Goal: Task Accomplishment & Management: Complete application form

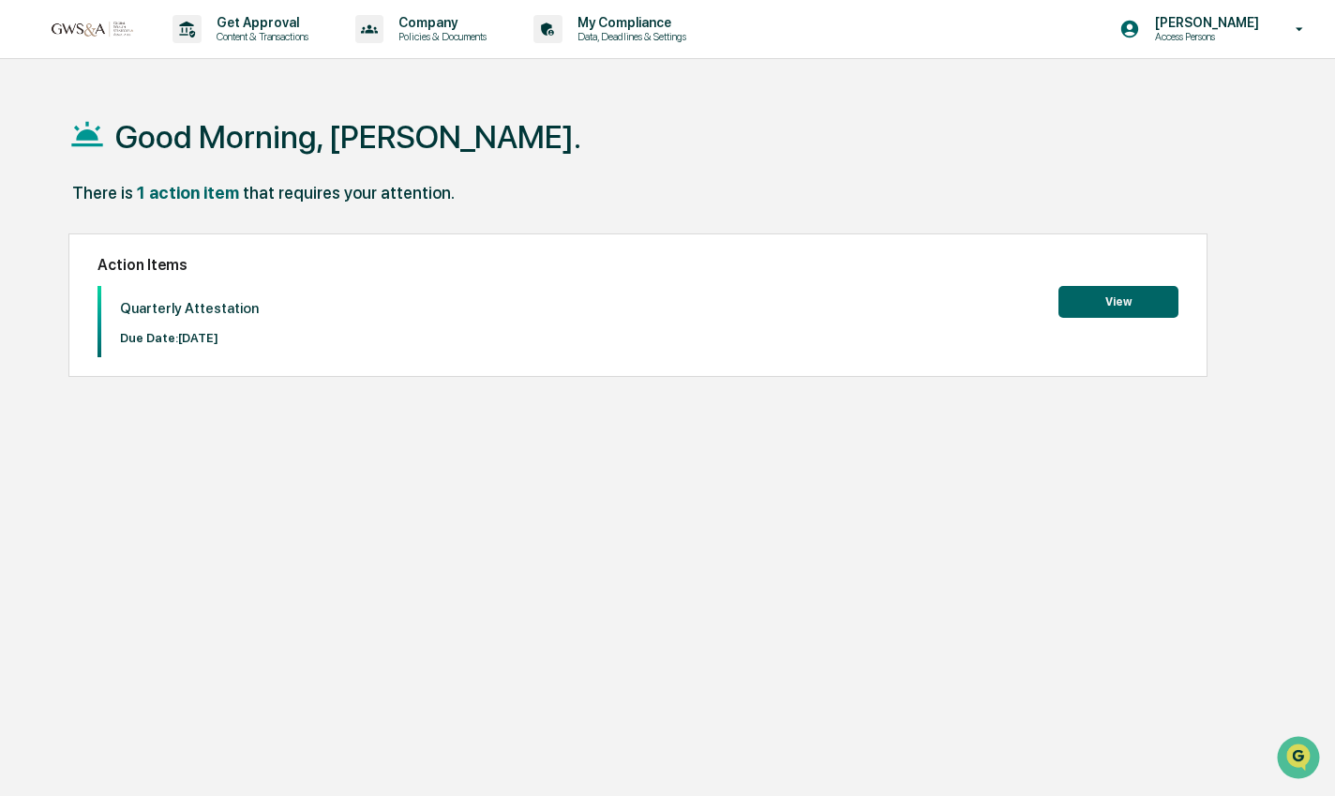
click at [1092, 297] on button "View" at bounding box center [1119, 302] width 120 height 32
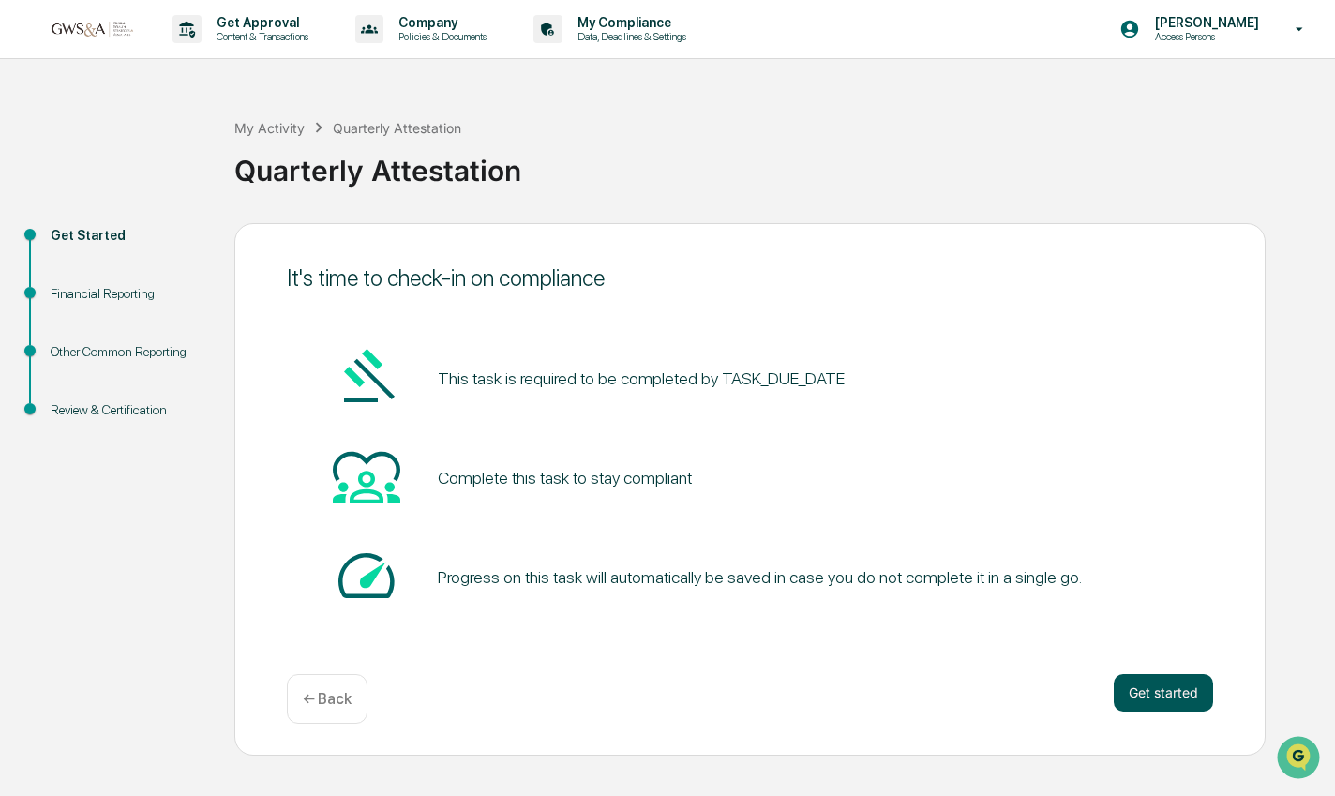
click at [1164, 689] on button "Get started" at bounding box center [1163, 693] width 99 height 38
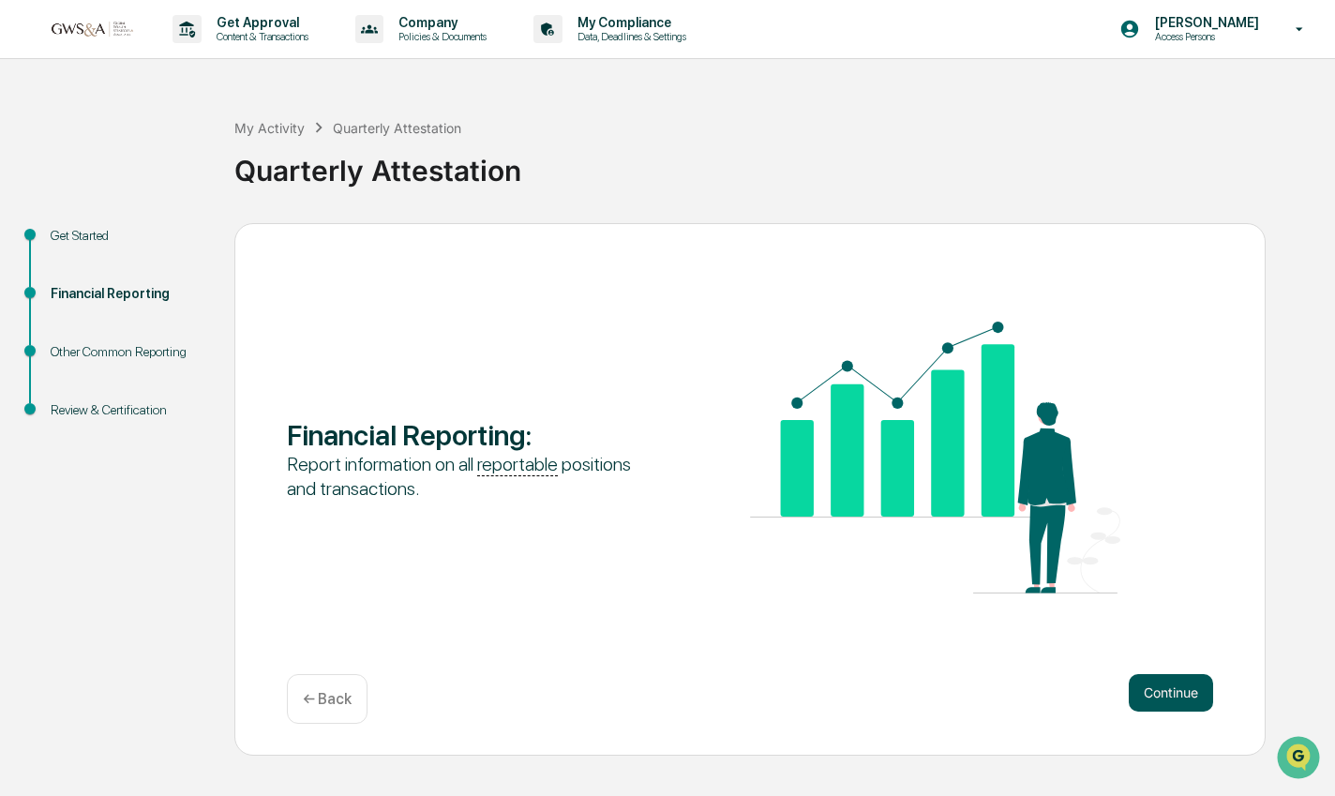
click at [1192, 700] on button "Continue" at bounding box center [1171, 693] width 84 height 38
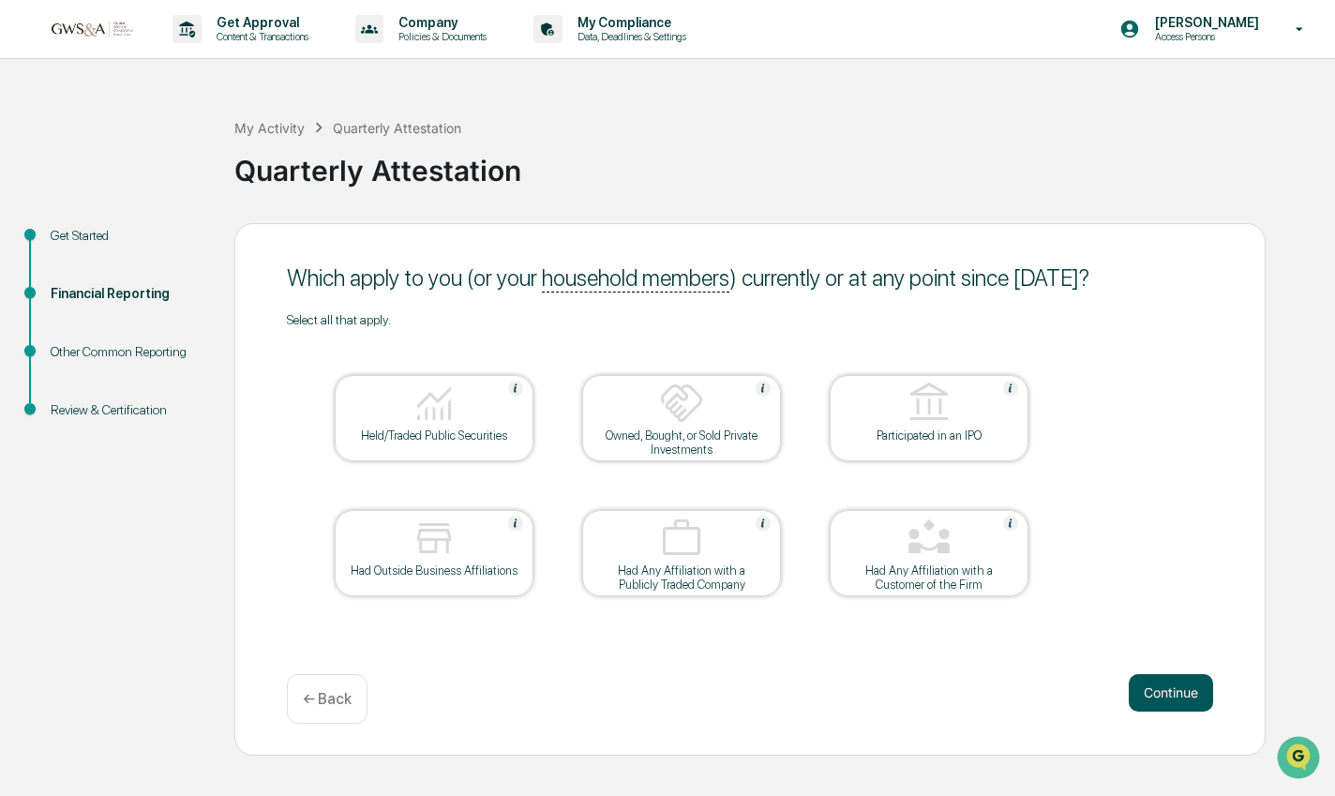
click at [1157, 696] on button "Continue" at bounding box center [1171, 693] width 84 height 38
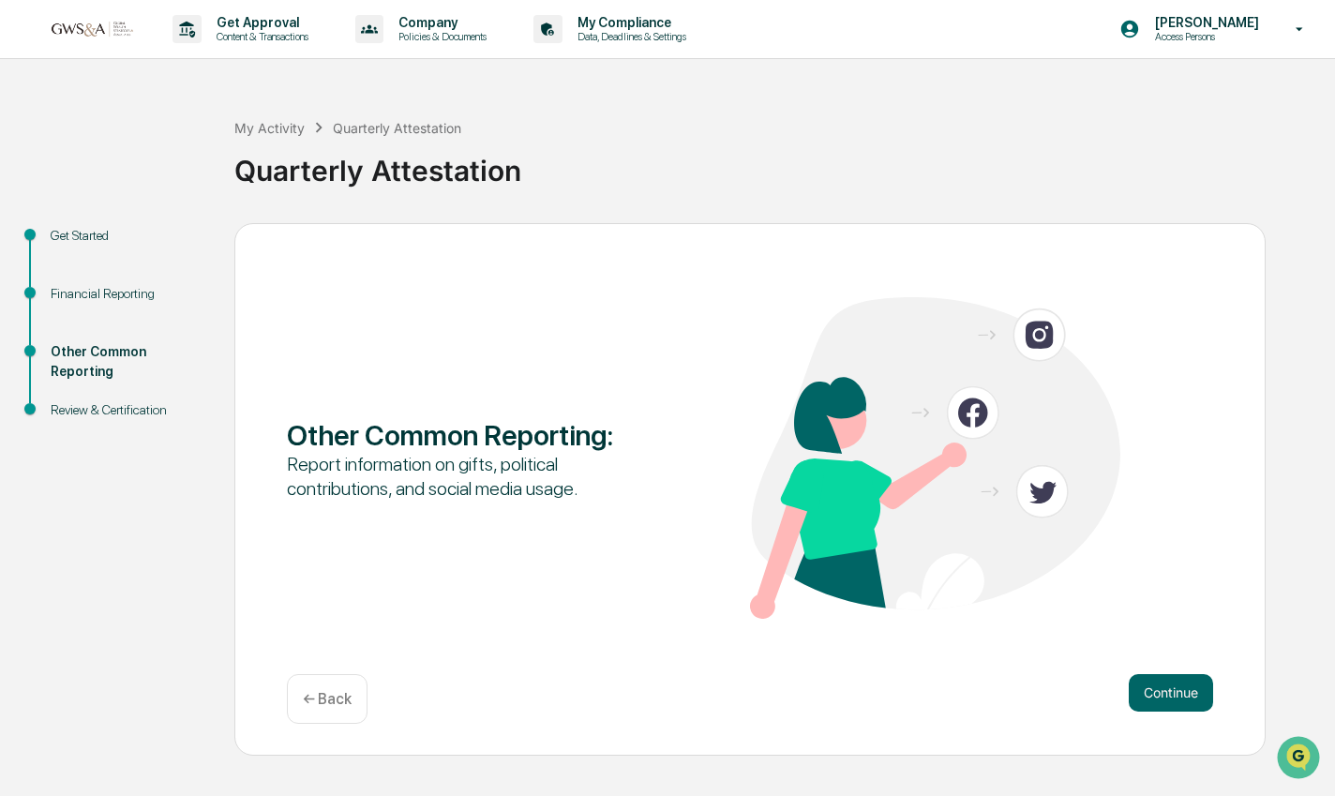
click at [1157, 696] on button "Continue" at bounding box center [1171, 693] width 84 height 38
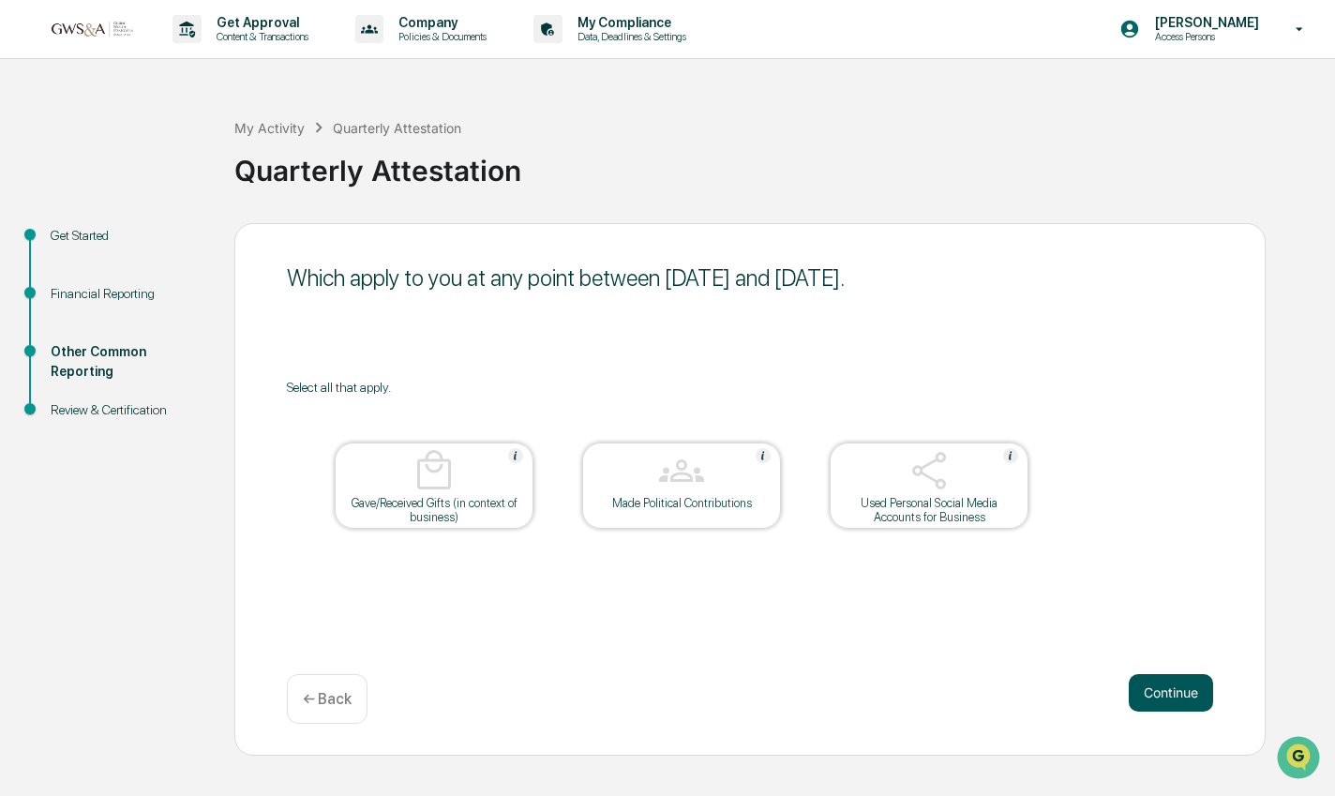
click at [1161, 697] on button "Continue" at bounding box center [1171, 693] width 84 height 38
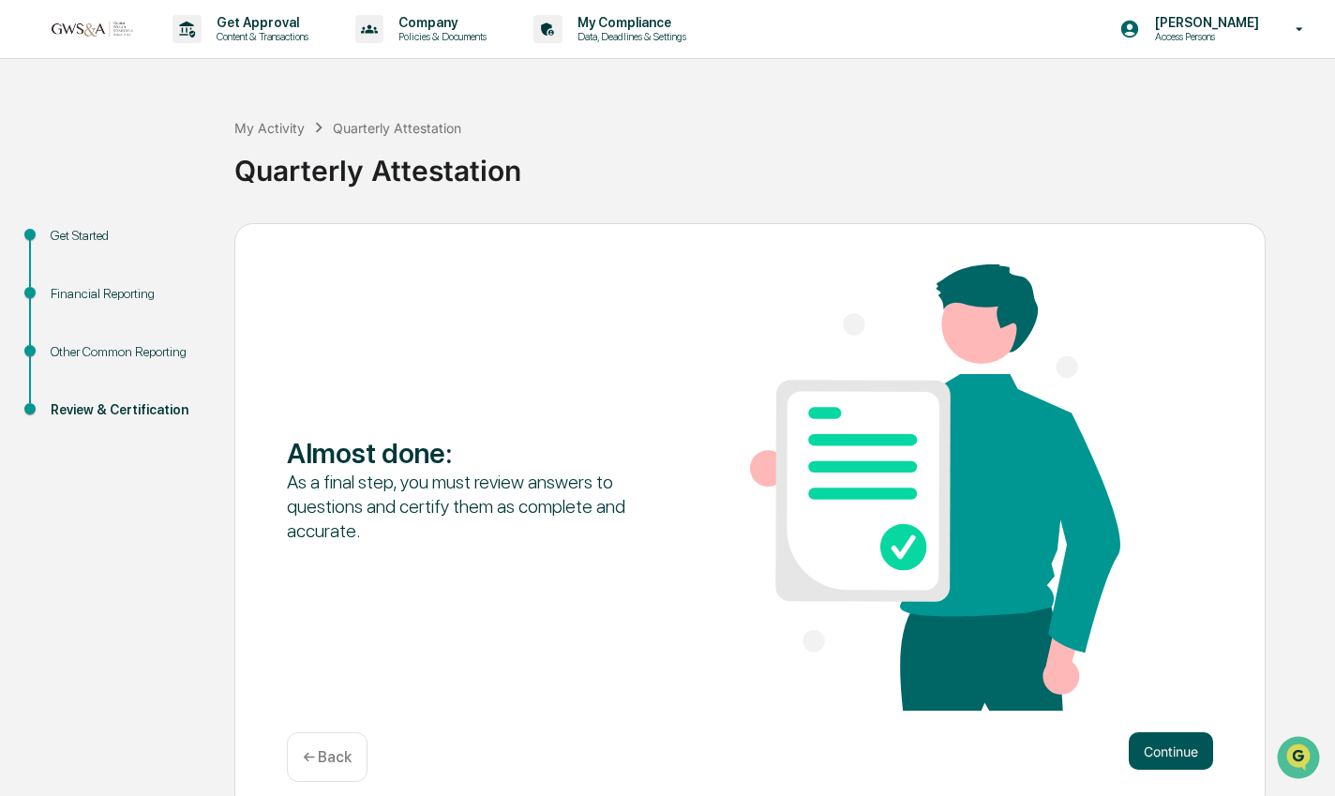
click at [1166, 758] on button "Continue" at bounding box center [1171, 751] width 84 height 38
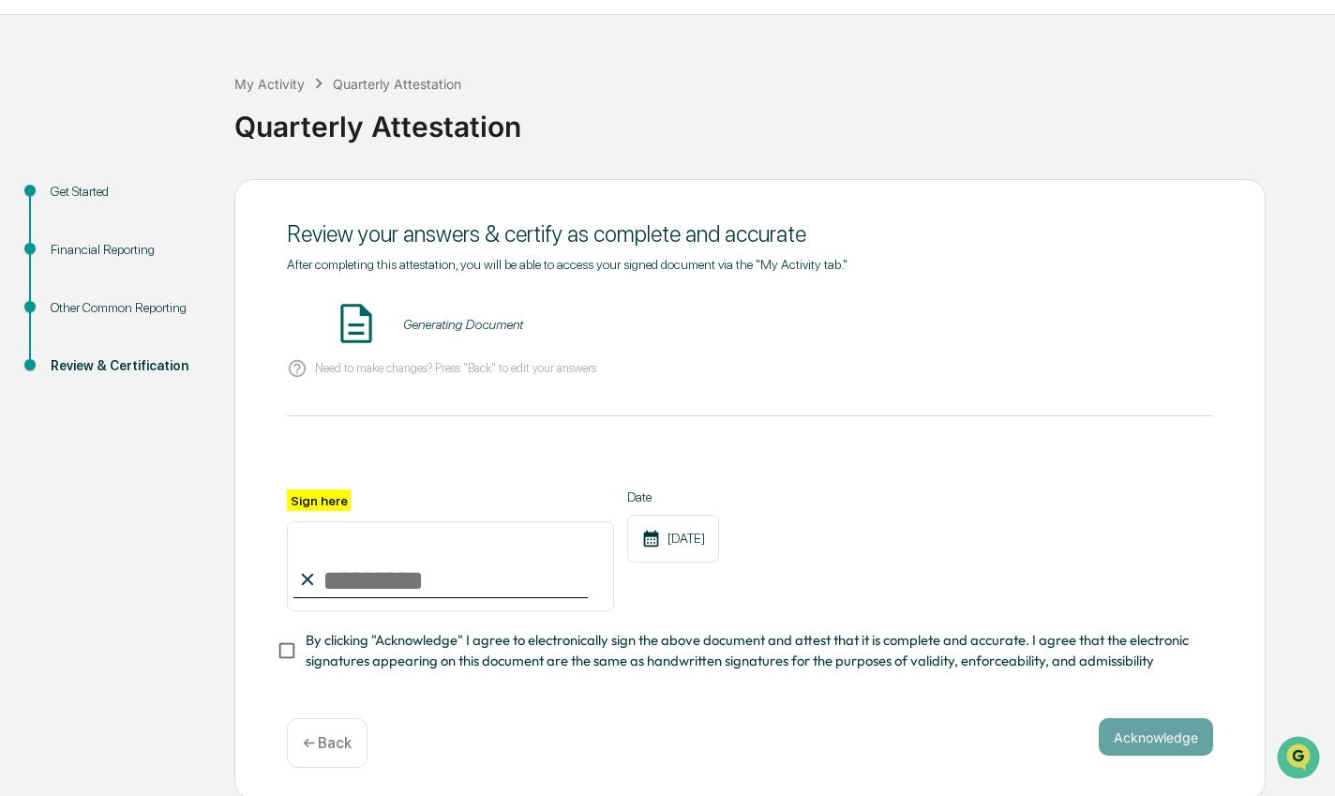
scroll to position [47, 0]
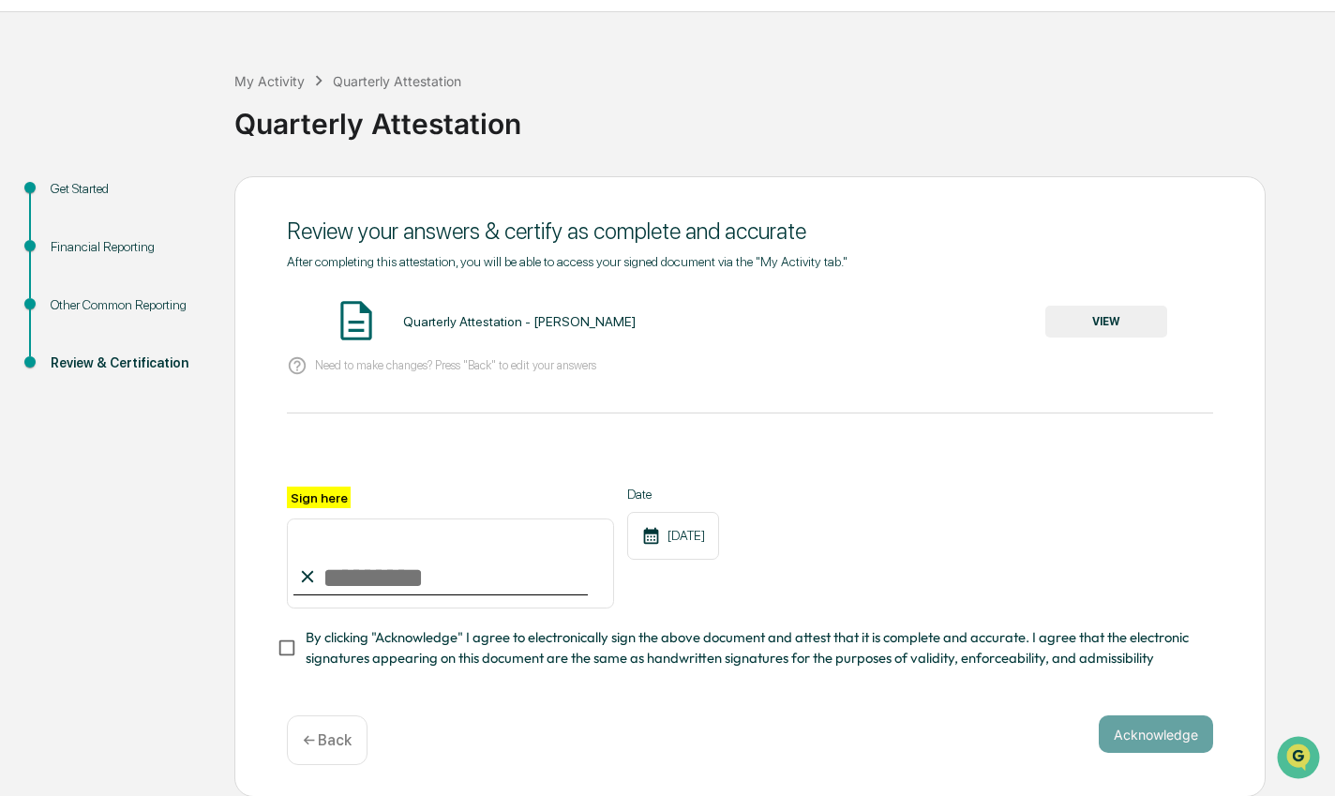
click at [368, 566] on input "Sign here" at bounding box center [450, 563] width 327 height 90
type input "**********"
click at [1189, 734] on button "Acknowledge" at bounding box center [1156, 734] width 114 height 38
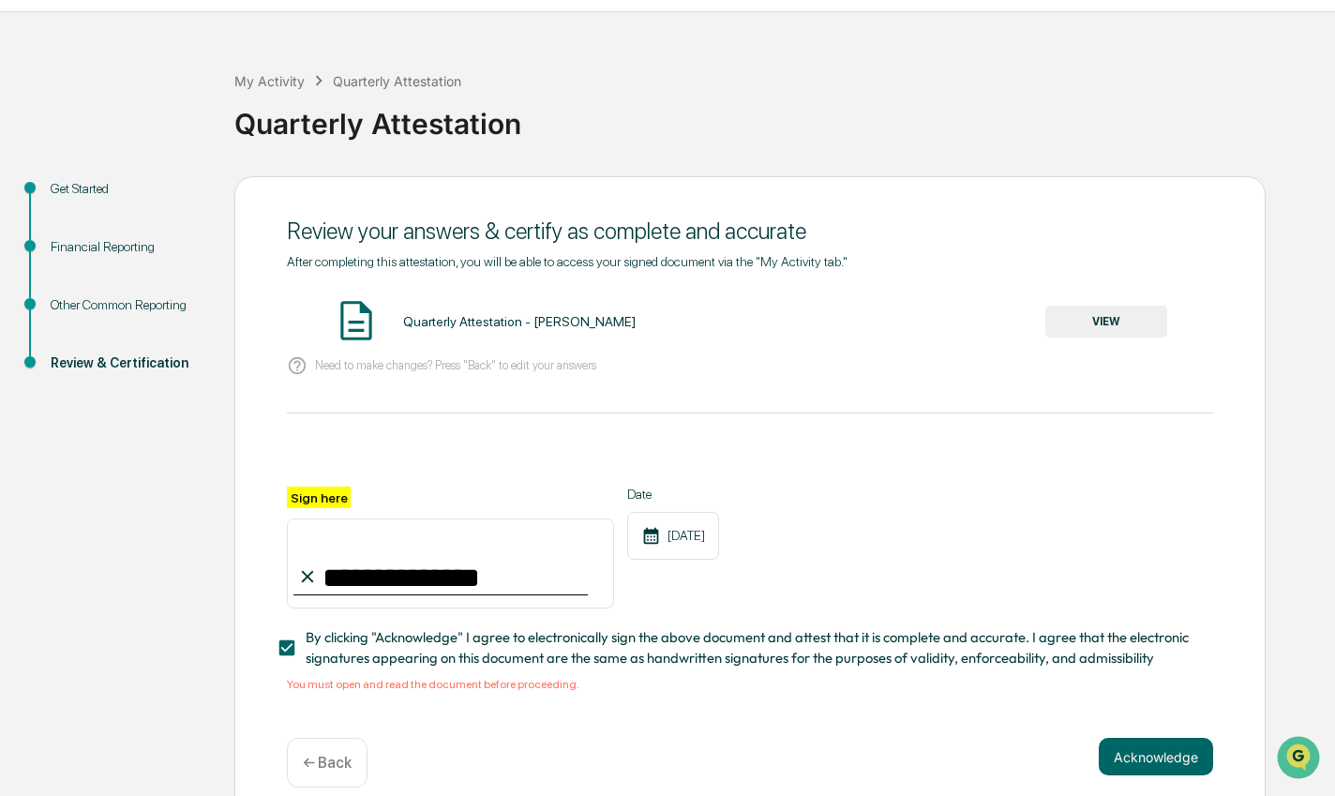
click at [1119, 327] on button "VIEW" at bounding box center [1106, 322] width 122 height 32
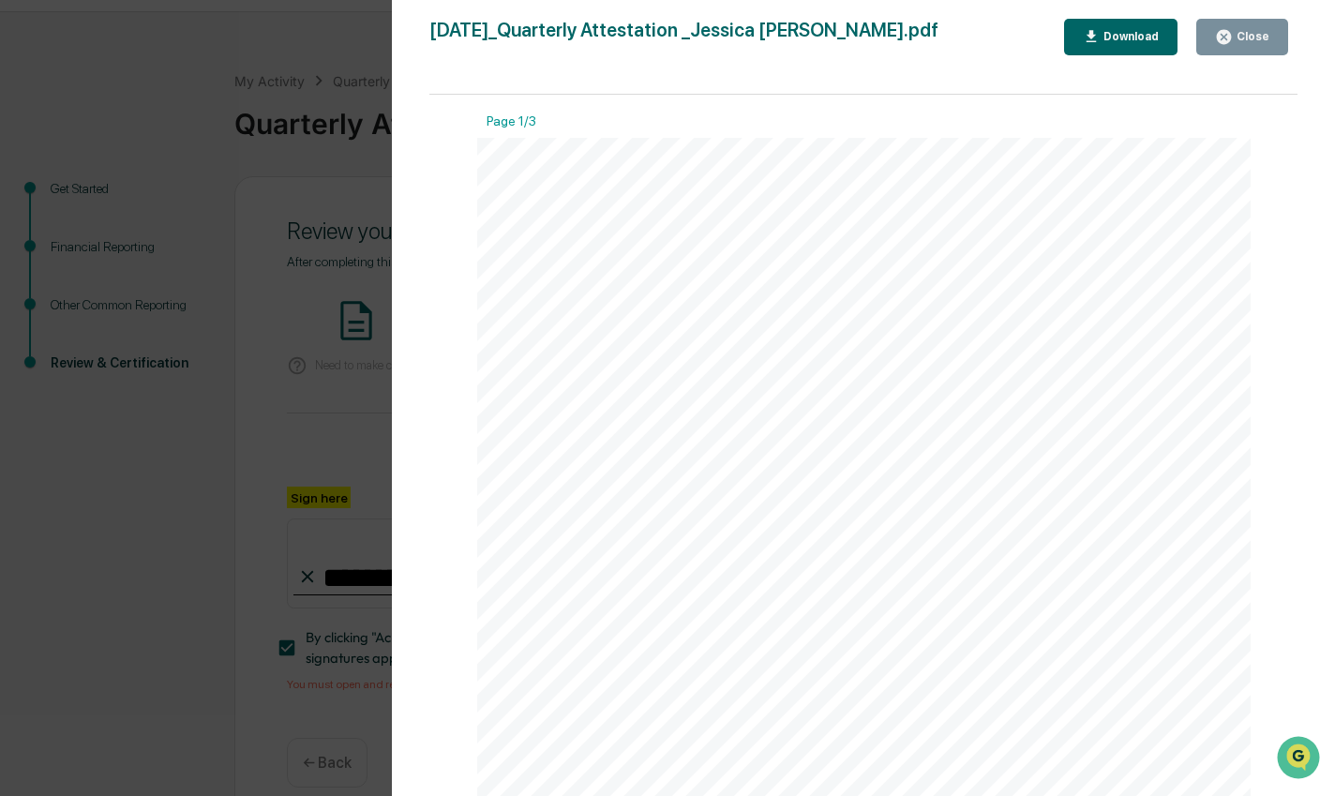
click at [1133, 38] on div "Download" at bounding box center [1129, 36] width 59 height 13
click at [1283, 27] on button "Close" at bounding box center [1242, 37] width 92 height 37
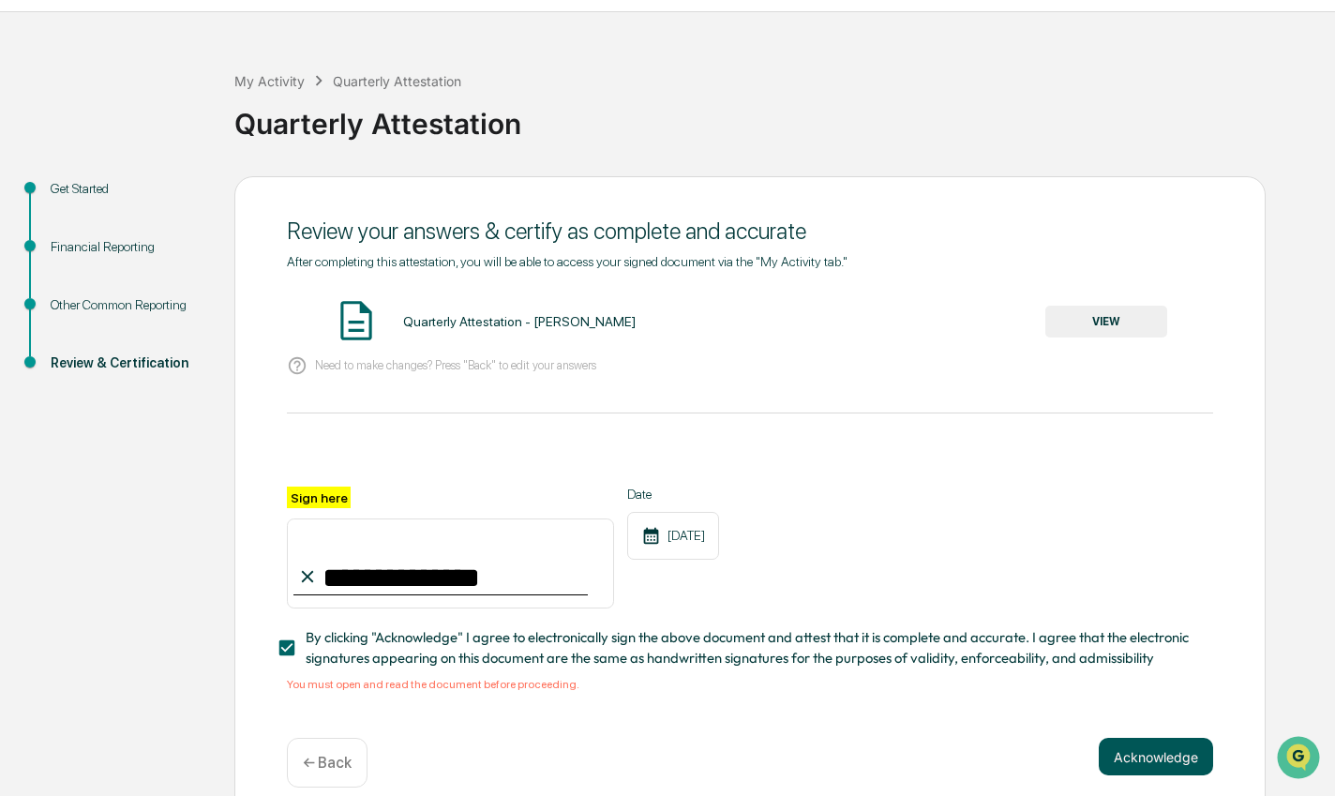
click at [1145, 766] on button "Acknowledge" at bounding box center [1156, 757] width 114 height 38
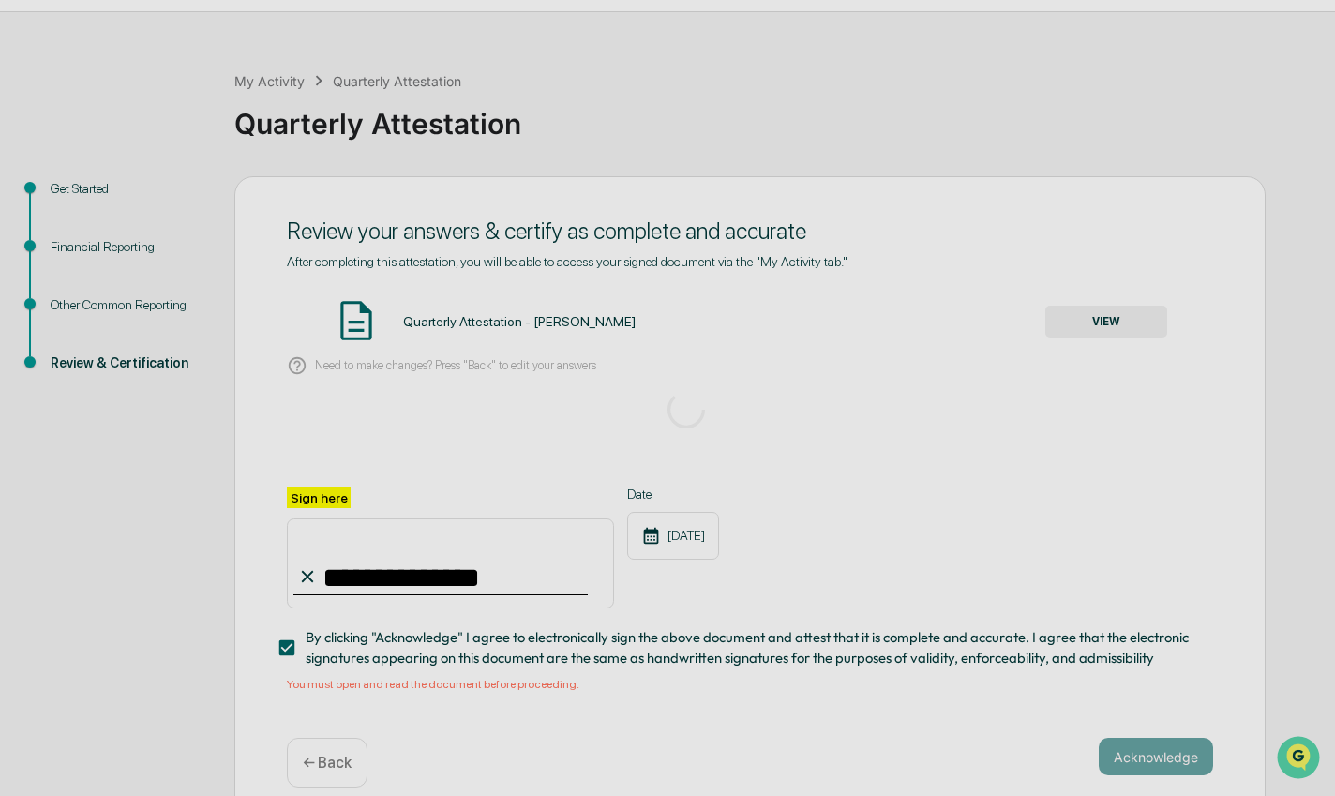
scroll to position [0, 0]
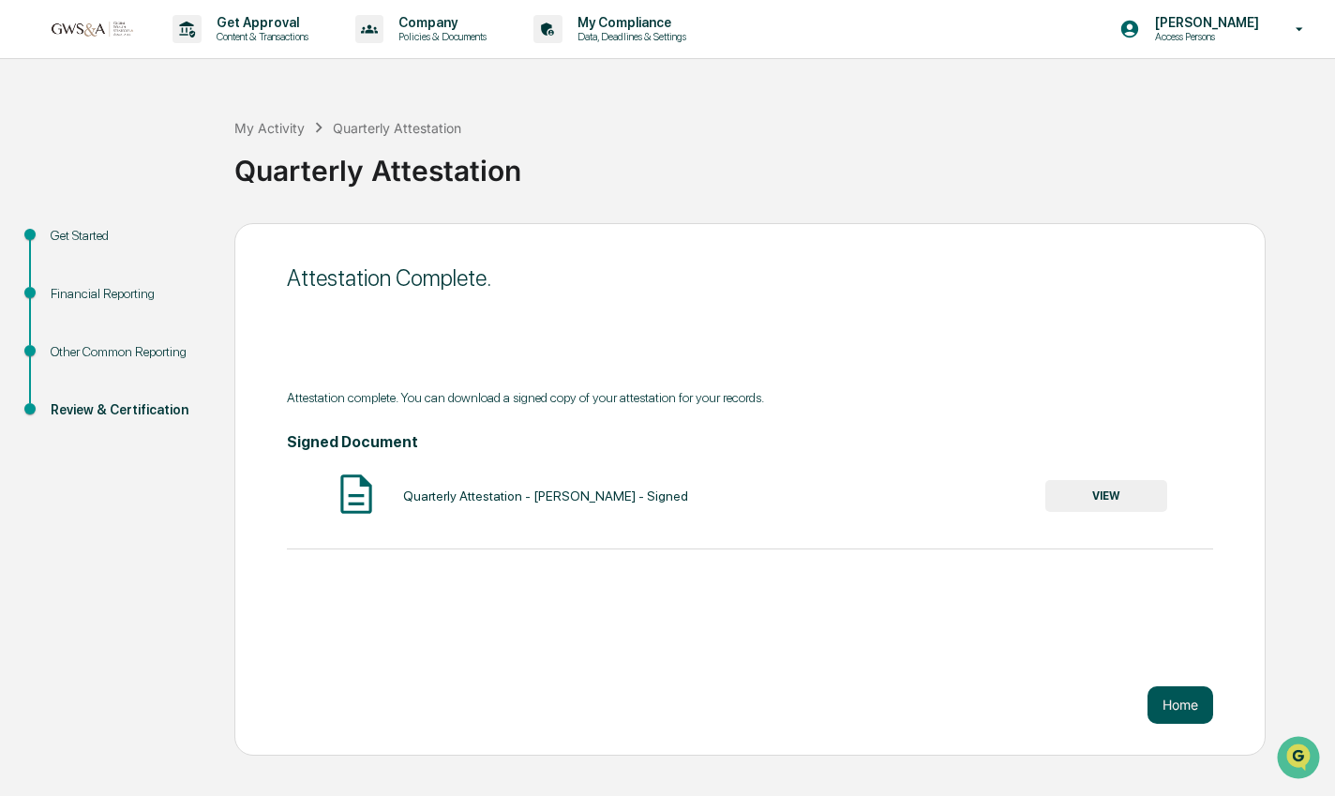
click at [1185, 699] on button "Home" at bounding box center [1181, 705] width 66 height 38
